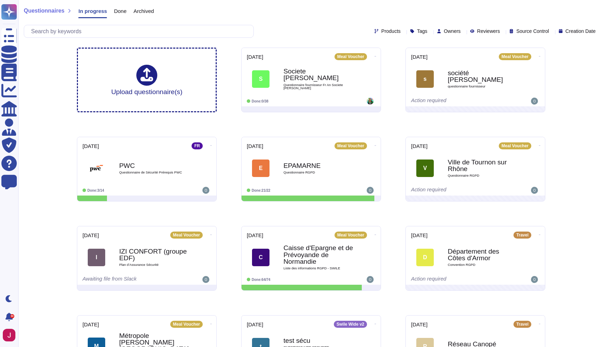
click at [442, 31] on div "Owners" at bounding box center [450, 31] width 27 height 5
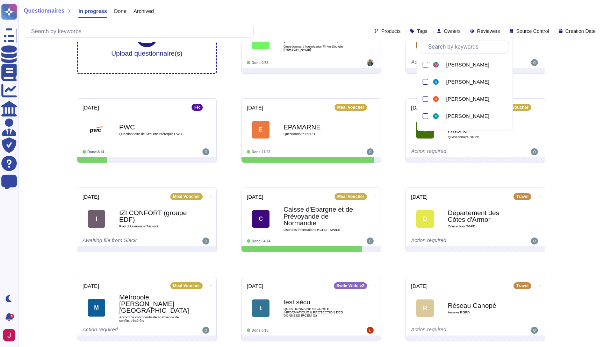
click at [317, 10] on div "Questionnaires In progress Done Archived" at bounding box center [311, 13] width 575 height 14
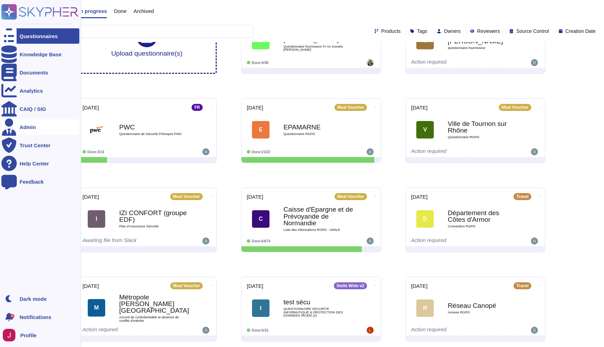
click at [30, 126] on div "Admin" at bounding box center [28, 126] width 16 height 5
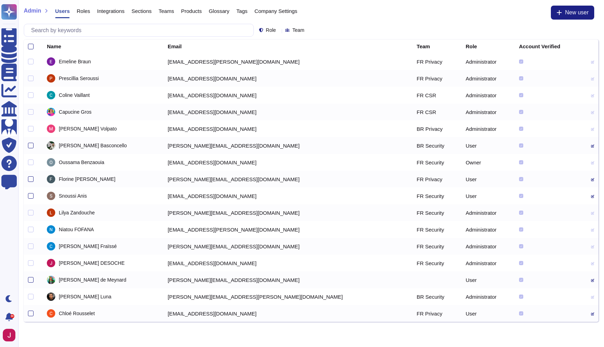
click at [189, 145] on td "[PERSON_NAME][EMAIL_ADDRESS][DOMAIN_NAME]" at bounding box center [288, 145] width 249 height 17
